Goal: Task Accomplishment & Management: Complete application form

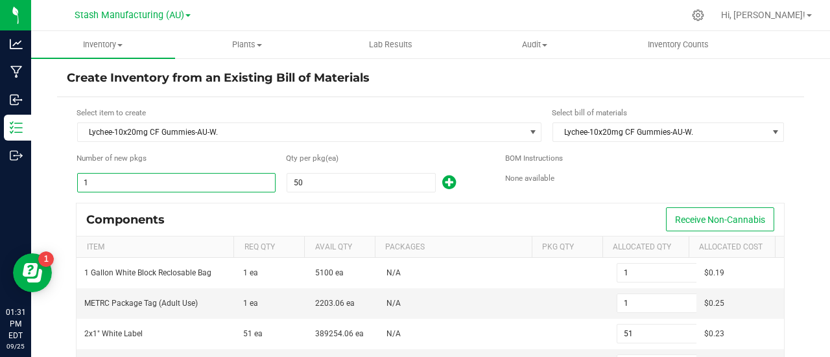
click at [93, 178] on input "1" at bounding box center [176, 183] width 197 height 18
type input "5"
type input "255"
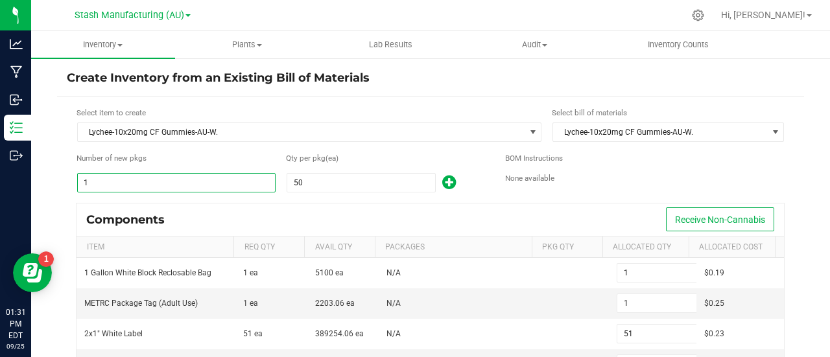
type input "5"
type input "45"
type input "5"
type input "250"
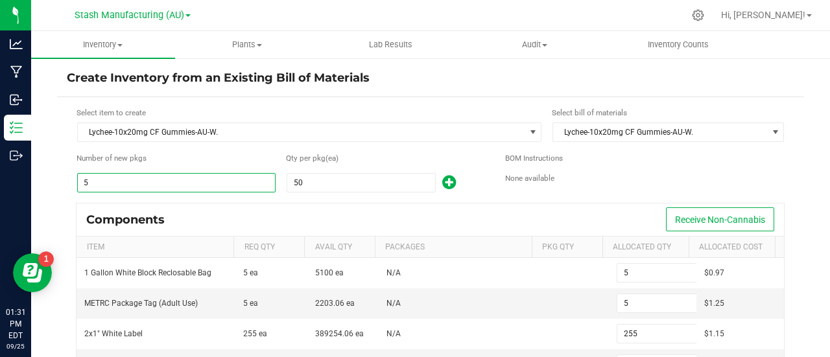
type input "50"
type input "2,550"
type input "50"
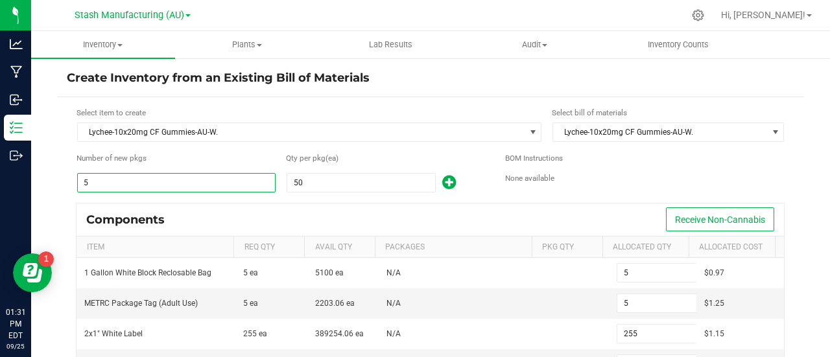
type input "450"
type input "50"
type input "2,500"
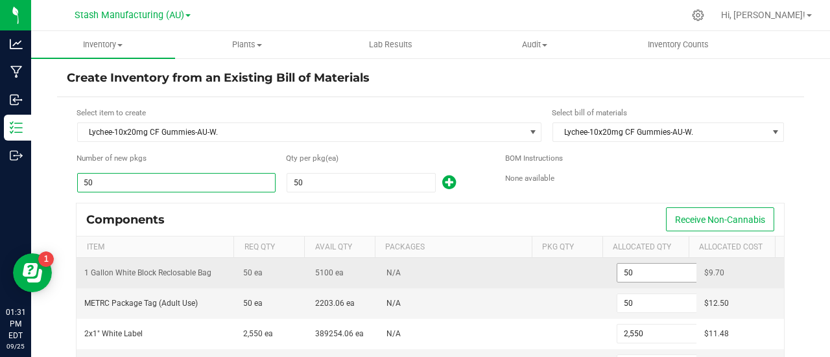
type input "50"
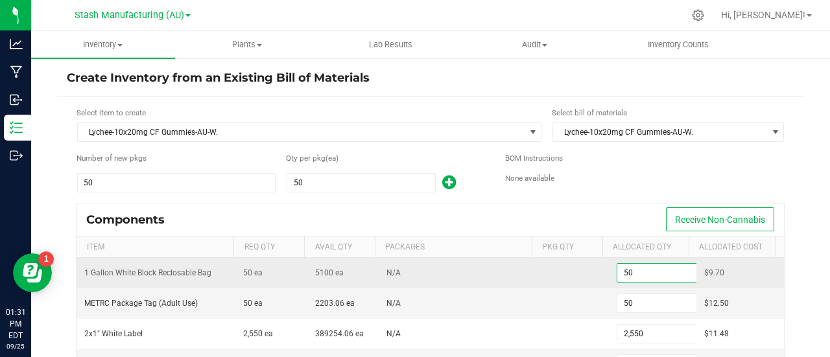
click at [624, 274] on input "50" at bounding box center [664, 273] width 95 height 18
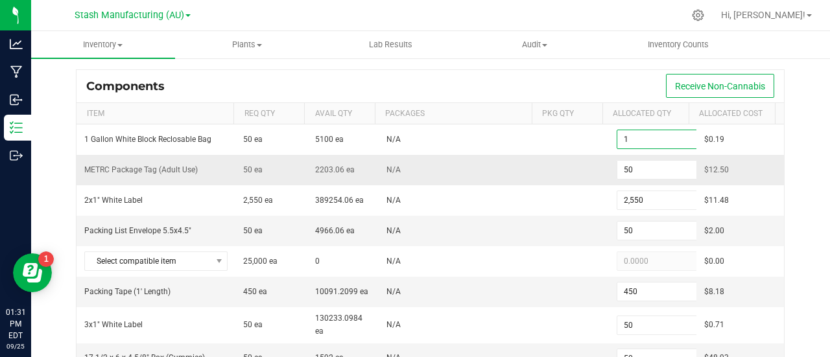
scroll to position [134, 0]
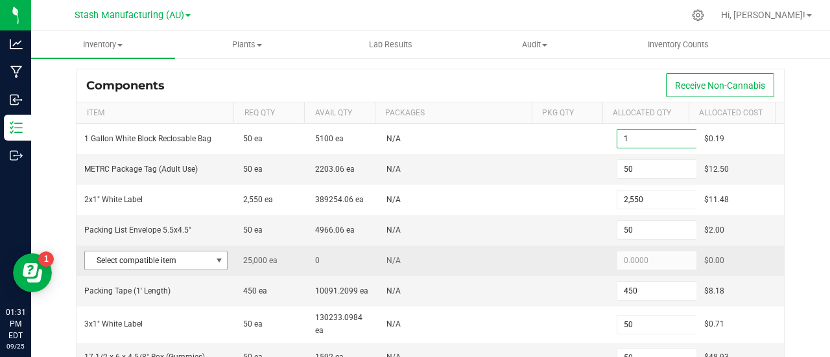
type input "1"
click at [215, 257] on span at bounding box center [219, 260] width 10 height 10
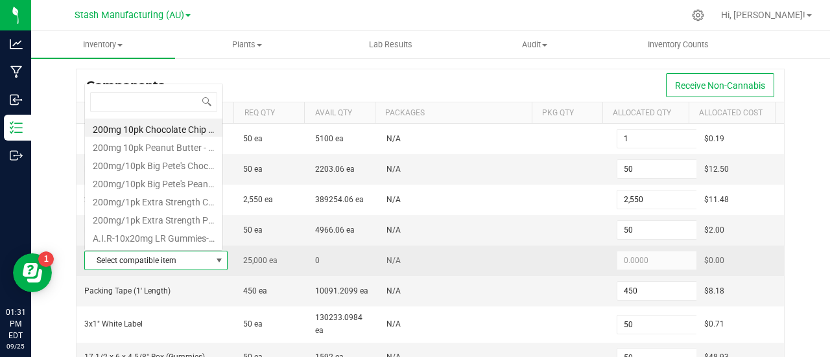
scroll to position [19, 137]
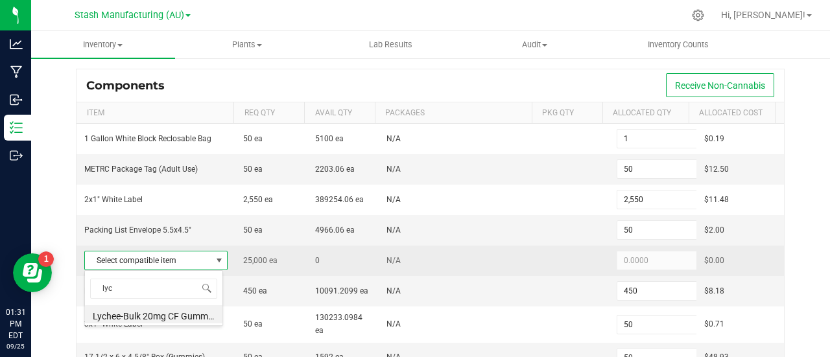
type input "lych"
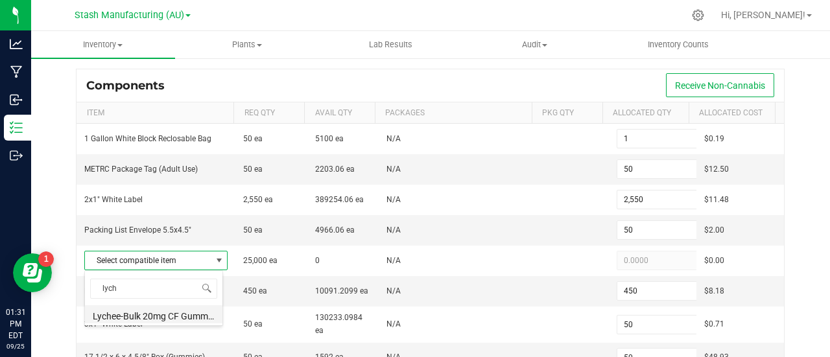
click at [139, 315] on li "Lychee-Bulk 20mg CF Gummies-AU-W." at bounding box center [153, 314] width 137 height 18
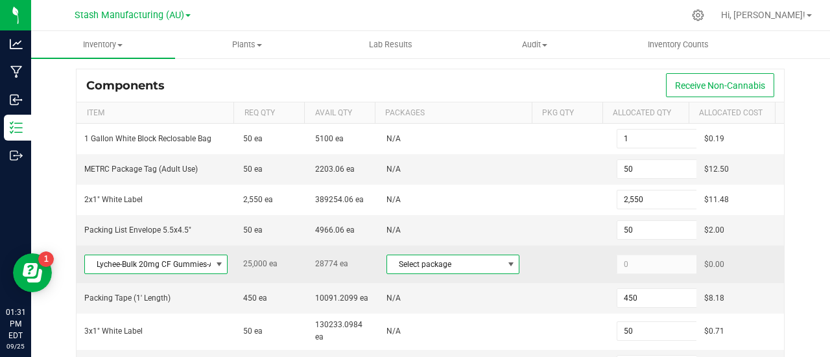
click at [506, 262] on span at bounding box center [511, 264] width 10 height 10
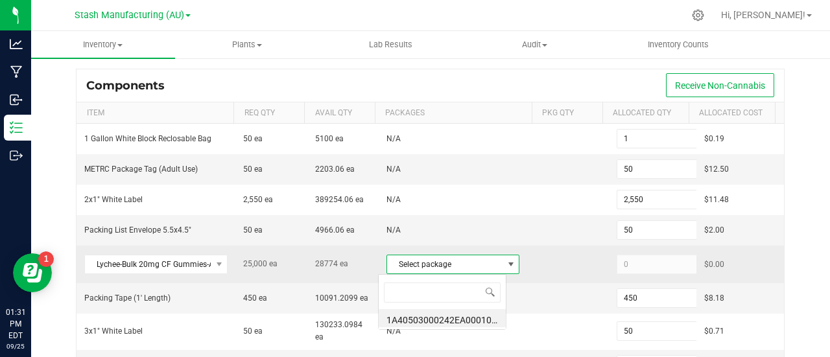
scroll to position [19, 129]
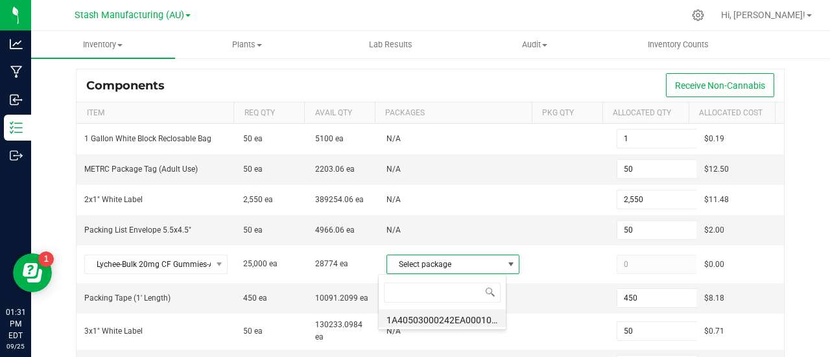
click at [434, 316] on li "1A40503000242EA000100830 (LCF20mgWEED.[DATE])" at bounding box center [442, 318] width 127 height 18
type input "25,000"
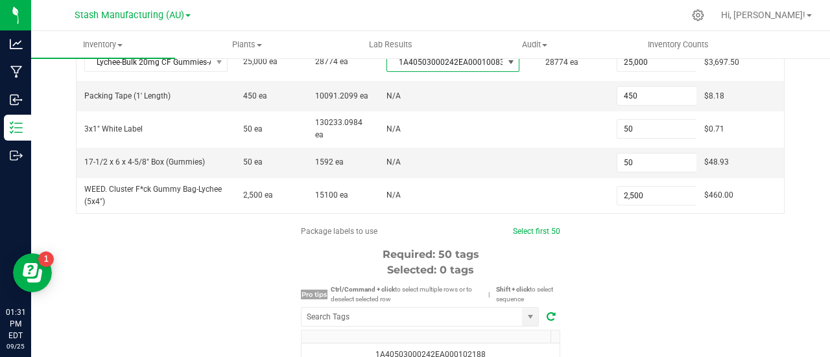
scroll to position [337, 0]
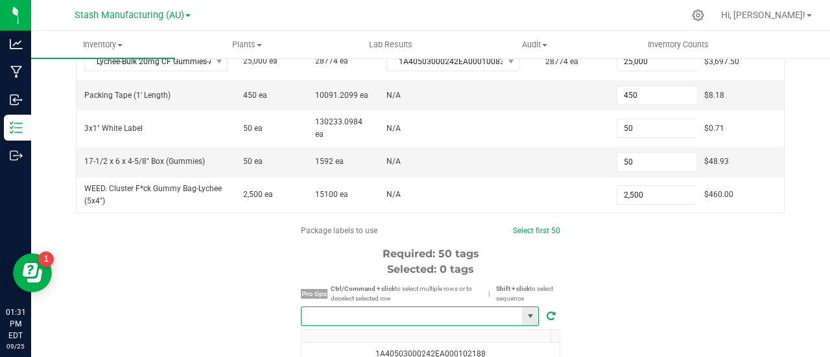
click at [385, 312] on input "NO DATA FOUND" at bounding box center [411, 316] width 220 height 18
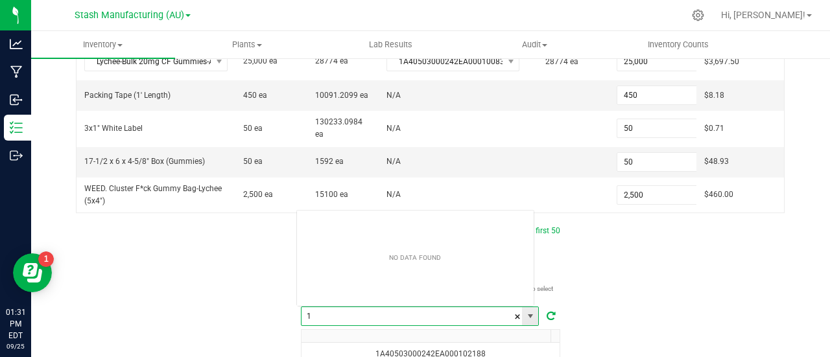
scroll to position [19, 239]
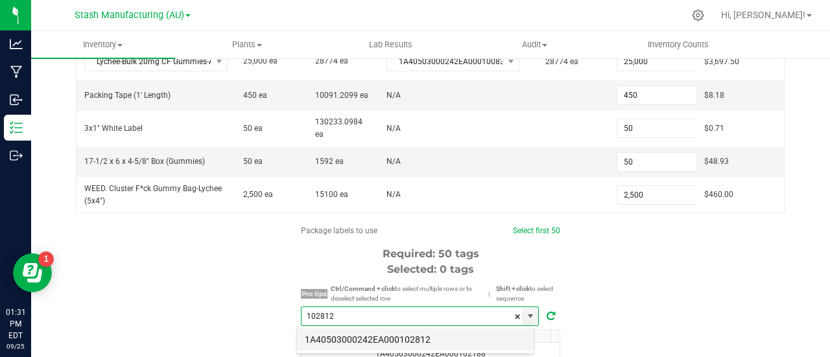
click at [424, 342] on li "1A40503000242EA000102812" at bounding box center [415, 340] width 237 height 22
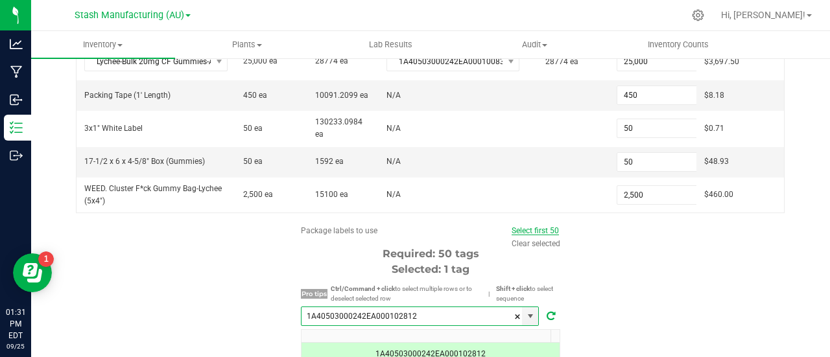
type input "1A40503000242EA000102812"
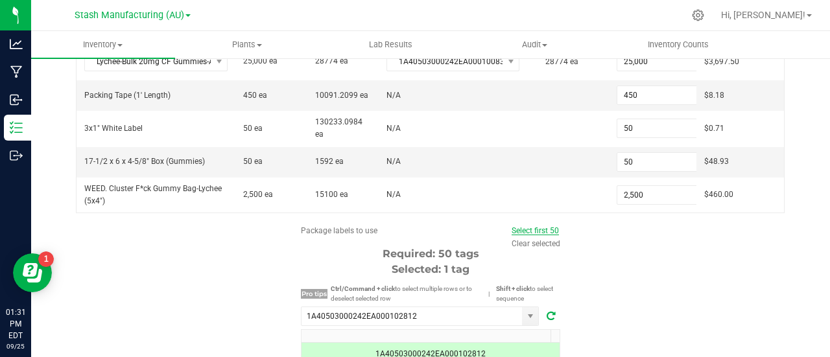
click at [545, 229] on link "Select first 50" at bounding box center [534, 230] width 47 height 9
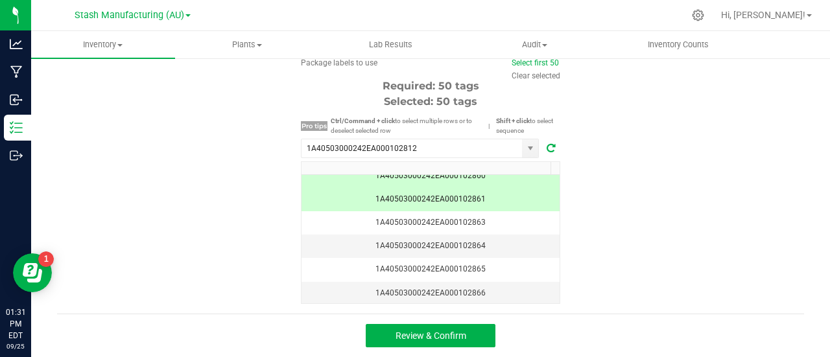
scroll to position [1144, 0]
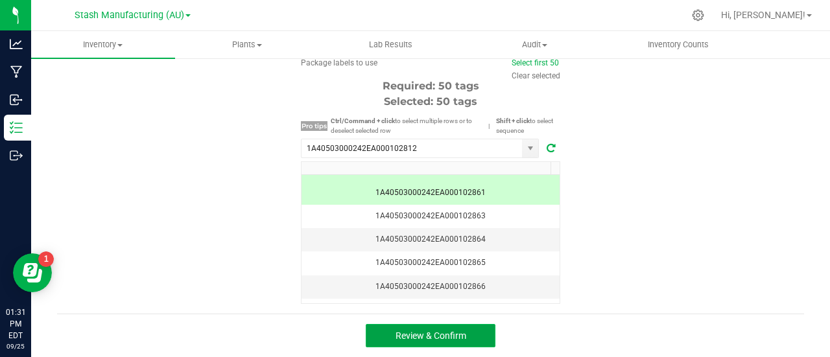
click at [473, 335] on button "Review & Confirm" at bounding box center [431, 335] width 130 height 23
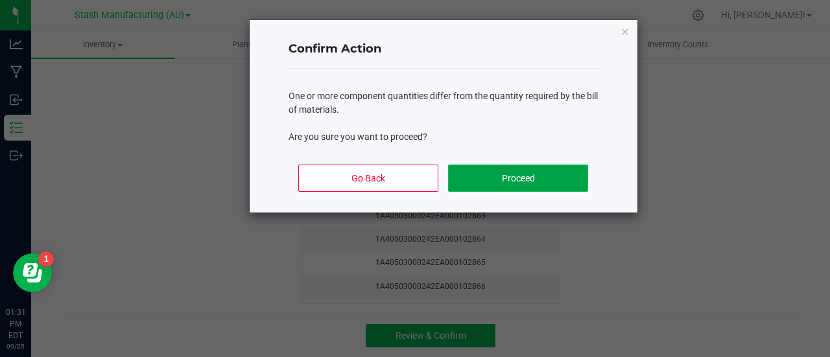
click at [555, 176] on button "Proceed" at bounding box center [517, 178] width 139 height 27
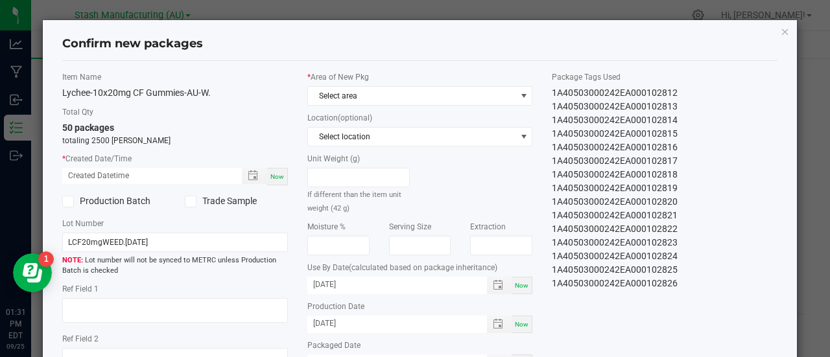
click at [275, 174] on span "Now" at bounding box center [277, 176] width 14 height 7
type input "[DATE] 01:31 PM"
click at [519, 98] on span at bounding box center [524, 96] width 10 height 10
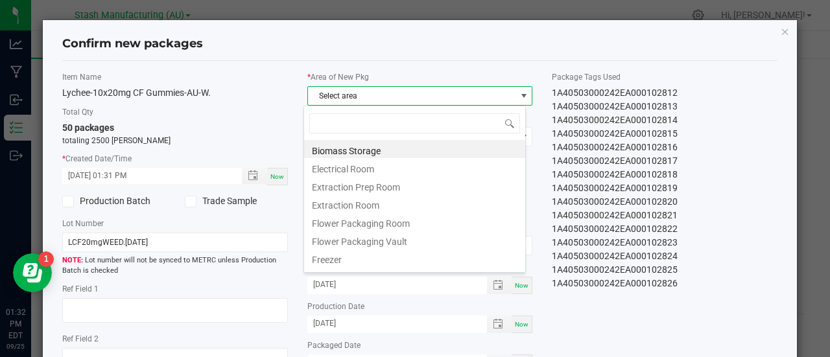
scroll to position [19, 223]
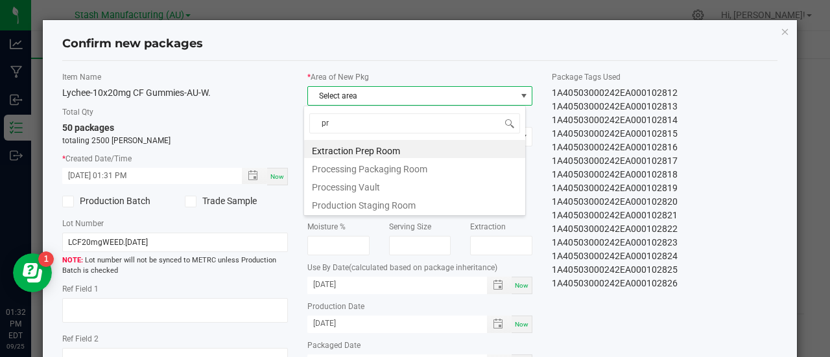
type input "pro"
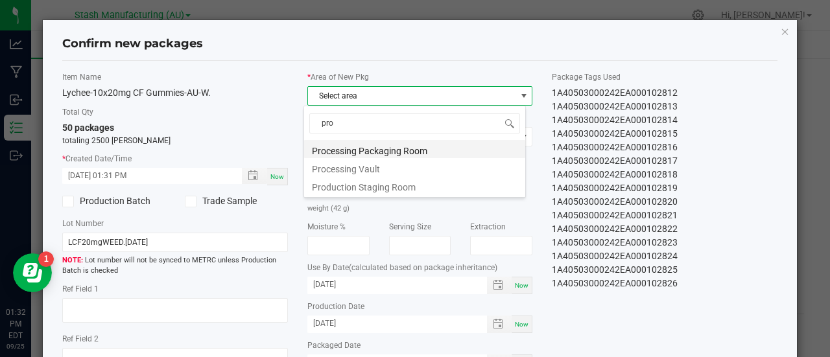
click at [375, 147] on li "Processing Packaging Room" at bounding box center [414, 149] width 221 height 18
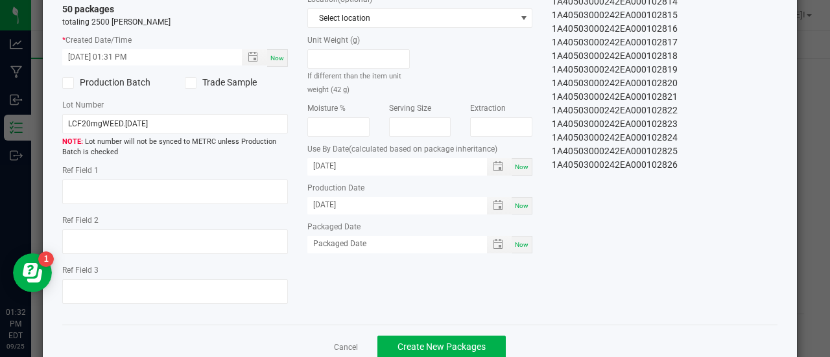
scroll to position [119, 0]
click at [376, 163] on input "[DATE]" at bounding box center [390, 166] width 166 height 16
type input "[DATE]"
click at [520, 301] on div "Item Name Lychee-10x20mg CF Gummies-AU-W. Total Qty 50 packages totaling 2500 […" at bounding box center [420, 133] width 735 height 362
click at [525, 244] on div "Now" at bounding box center [521, 244] width 21 height 18
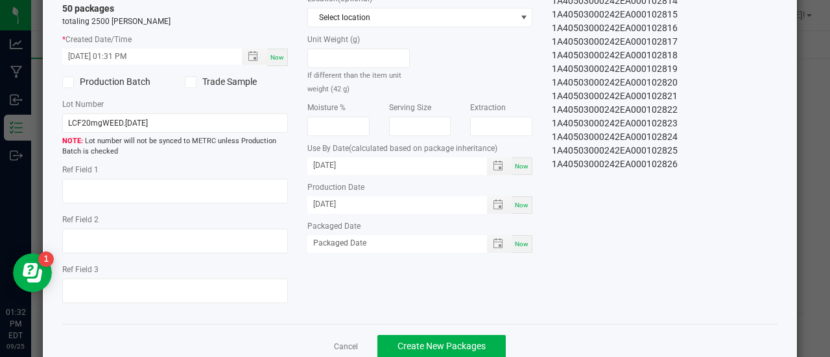
type input "[DATE]"
click at [438, 343] on span "Create New Packages" at bounding box center [441, 346] width 88 height 10
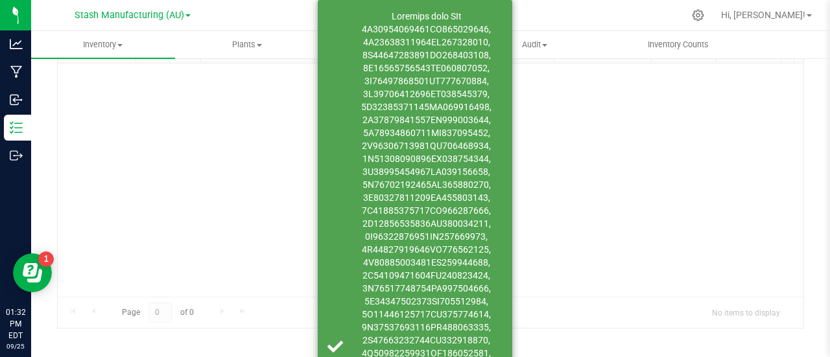
scroll to position [95, 0]
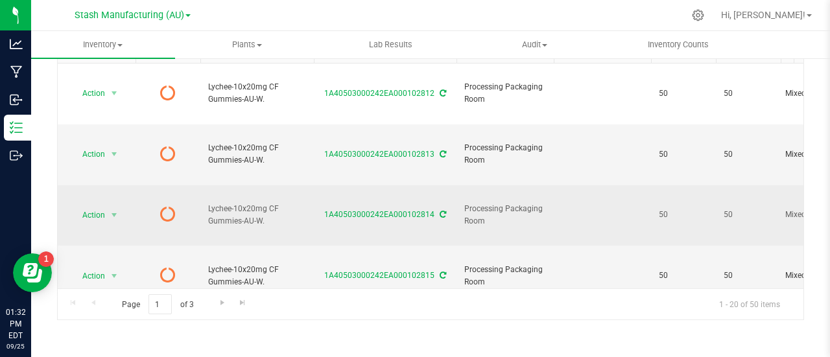
click at [440, 211] on icon at bounding box center [443, 215] width 6 height 8
